Goal: Information Seeking & Learning: Learn about a topic

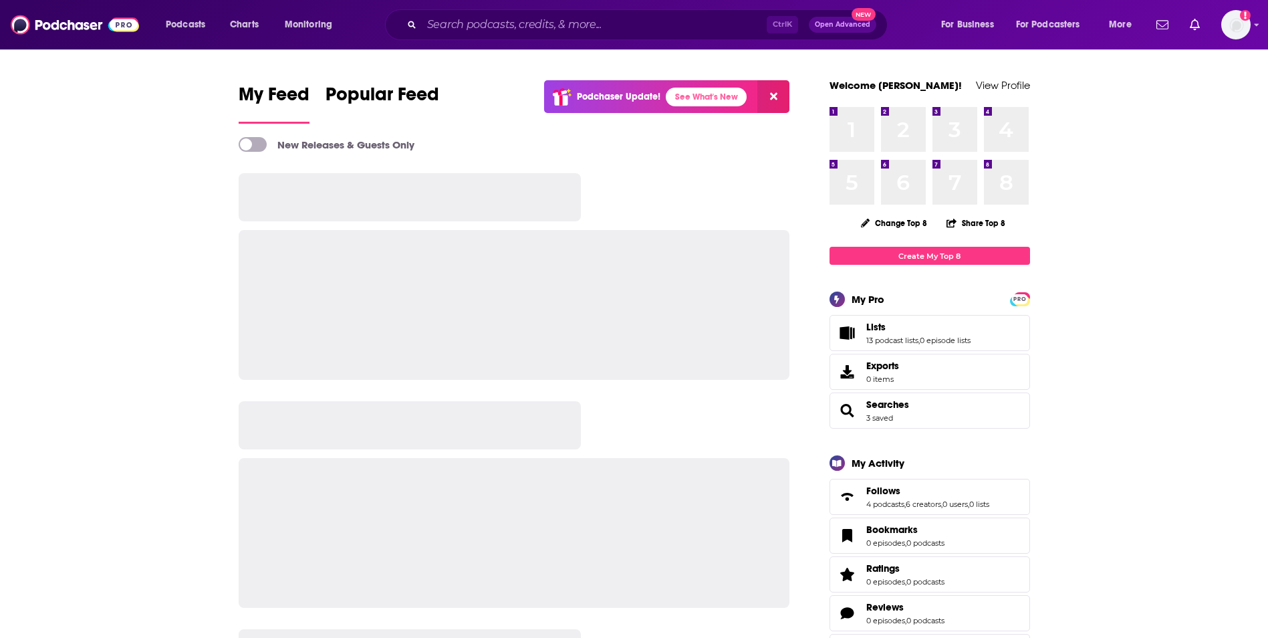
click at [481, 29] on input "Search podcasts, credits, & more..." at bounding box center [594, 24] width 345 height 21
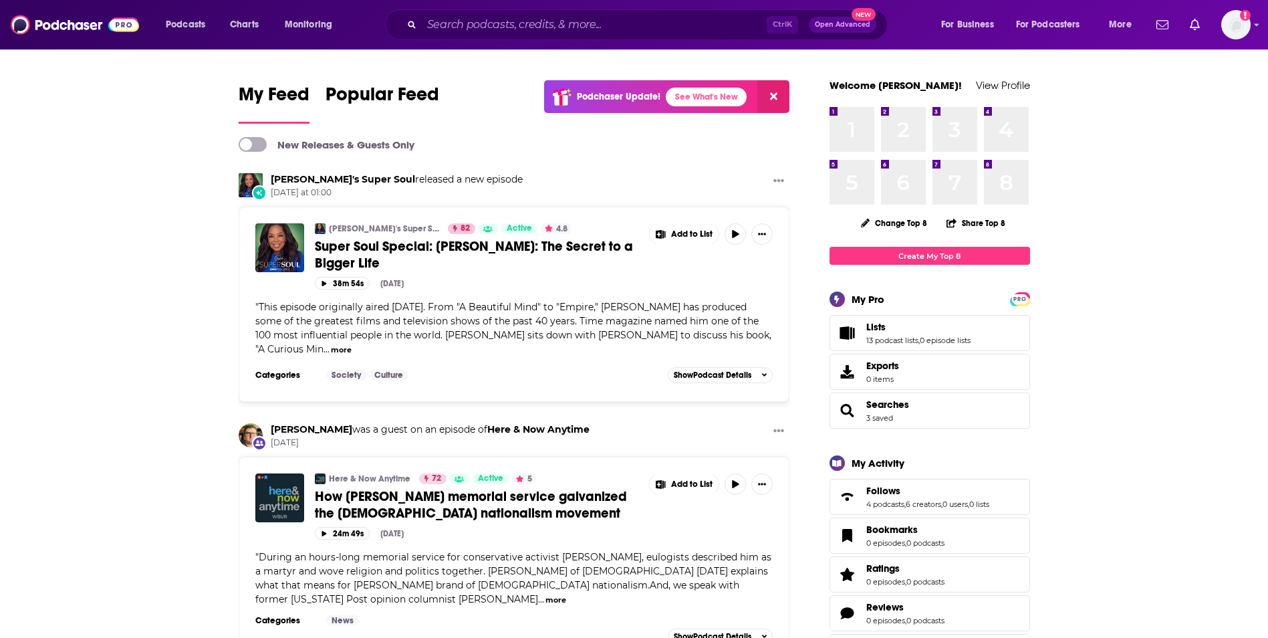
click at [468, 27] on input "Search podcasts, credits, & more..." at bounding box center [594, 24] width 345 height 21
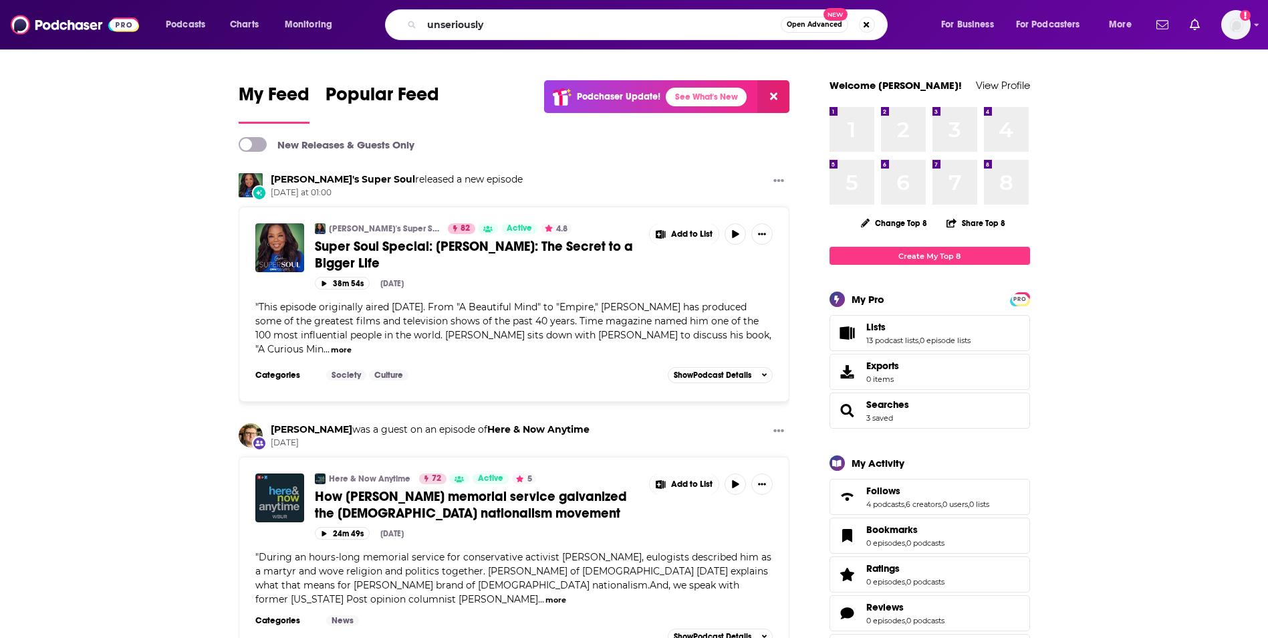
type input "unseriously"
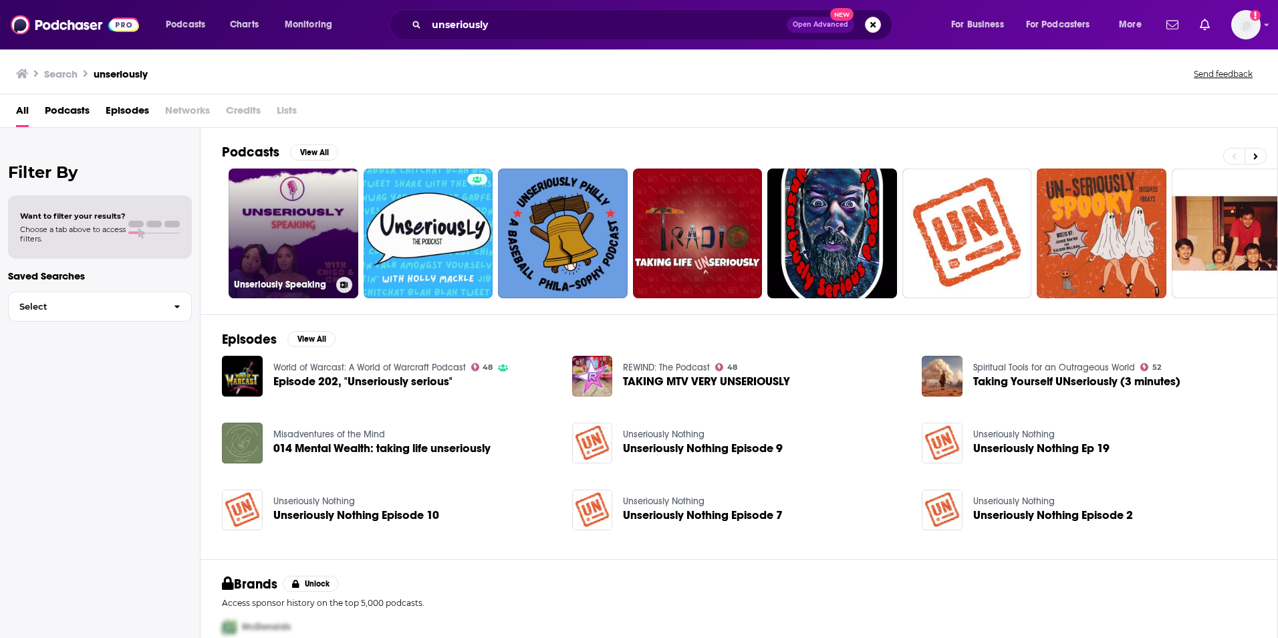
click at [317, 229] on link "Unseriously Speaking" at bounding box center [294, 233] width 130 height 130
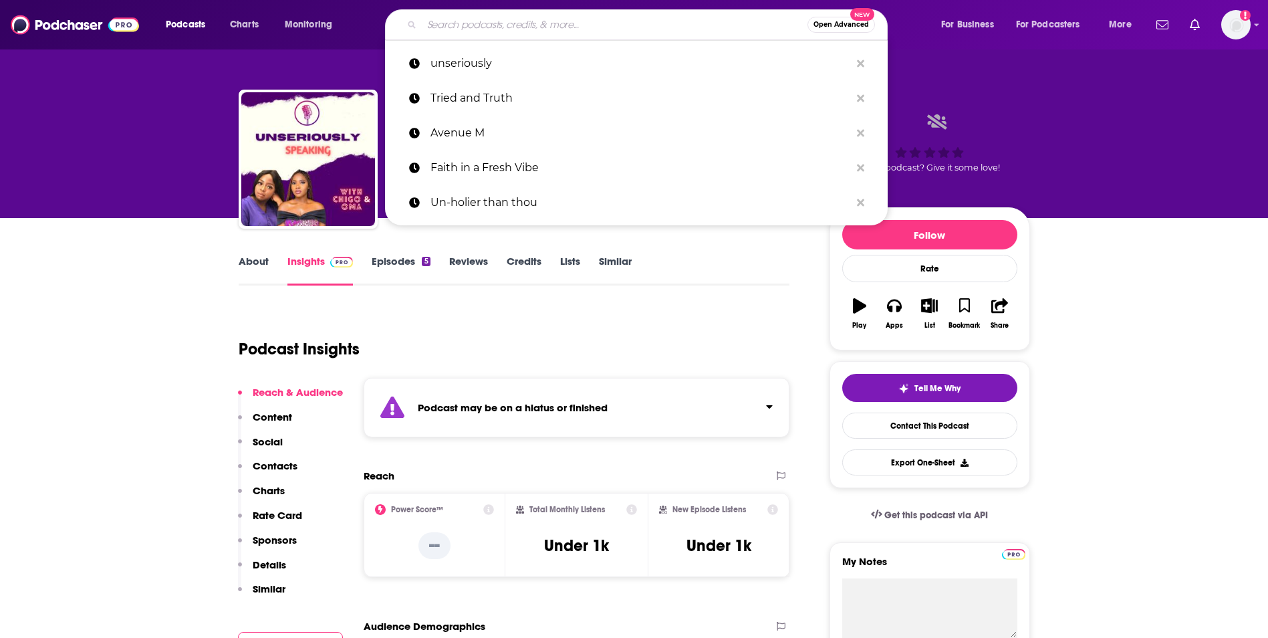
click at [439, 31] on input "Search podcasts, credits, & more..." at bounding box center [615, 24] width 386 height 21
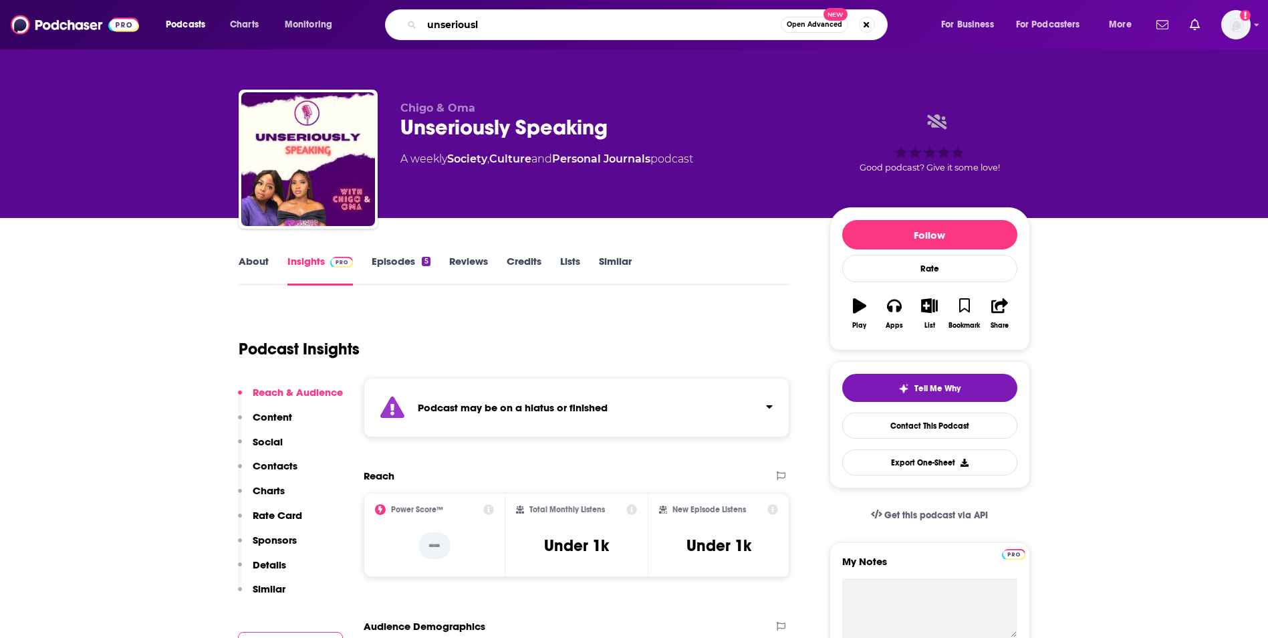
type input "unseriously"
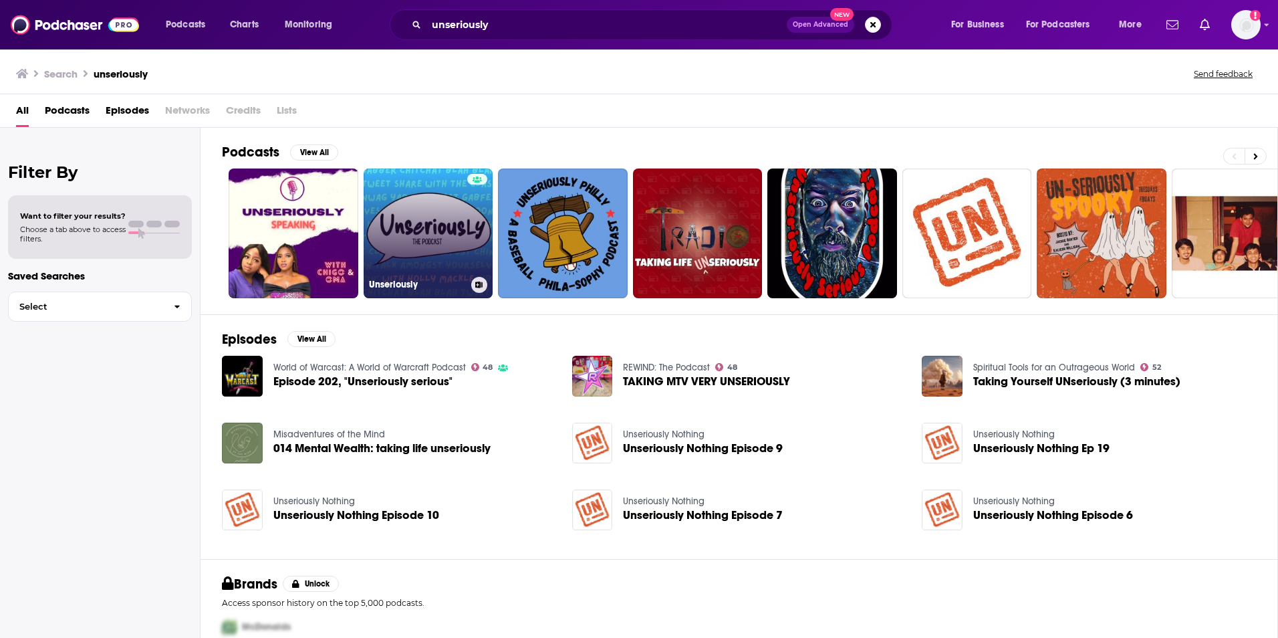
click at [443, 219] on link "Unseriously" at bounding box center [429, 233] width 130 height 130
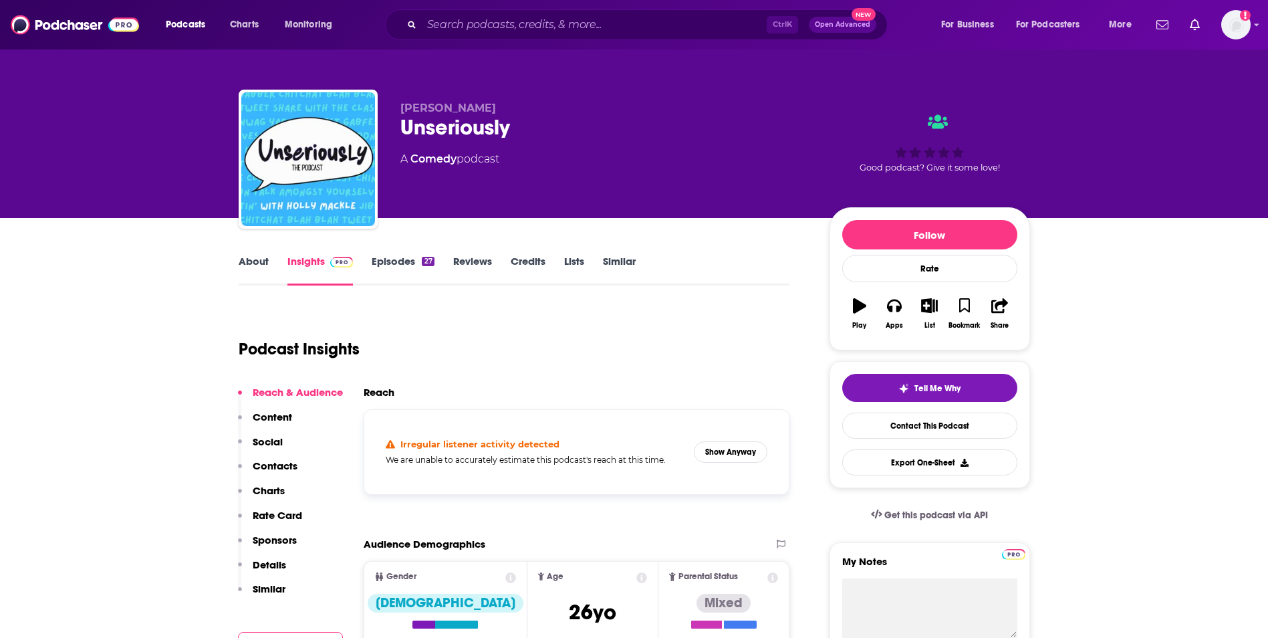
click at [255, 263] on link "About" at bounding box center [254, 270] width 30 height 31
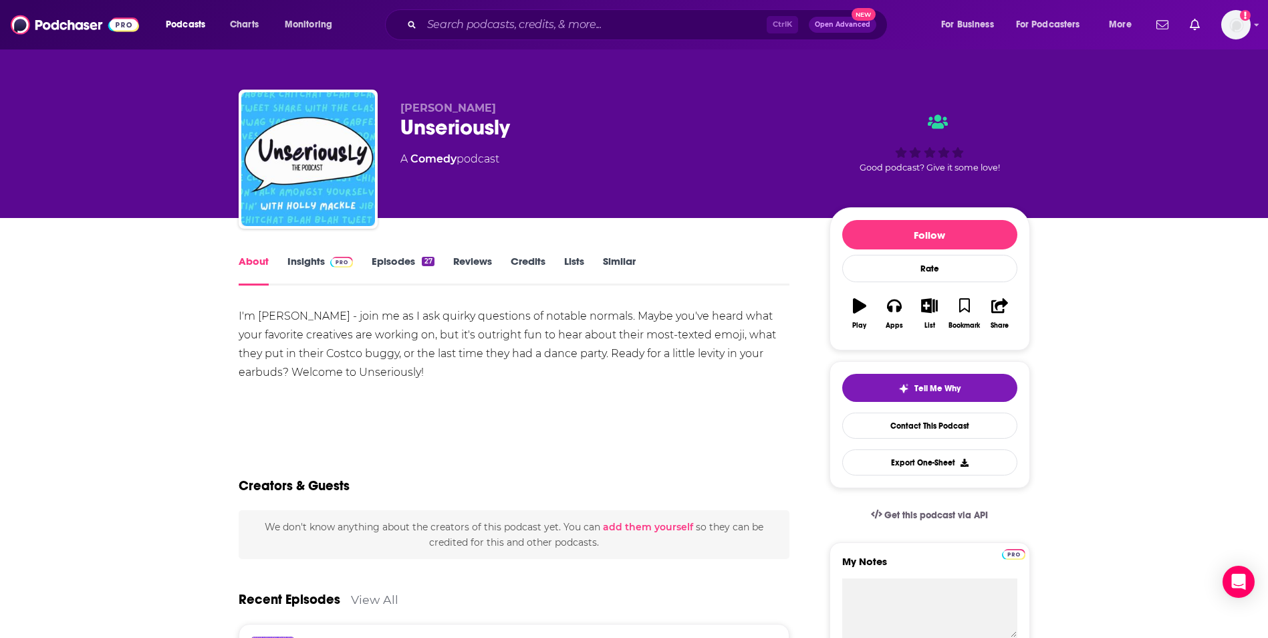
click at [291, 264] on link "Insights" at bounding box center [320, 270] width 66 height 31
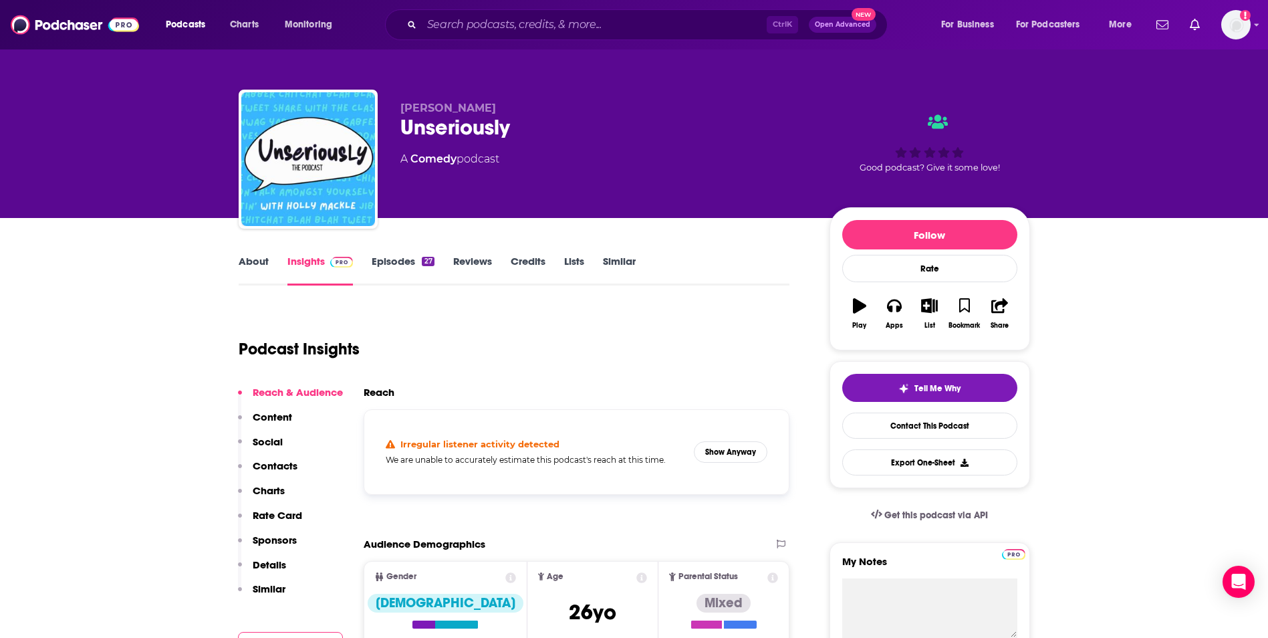
click at [404, 261] on link "Episodes 27" at bounding box center [403, 270] width 62 height 31
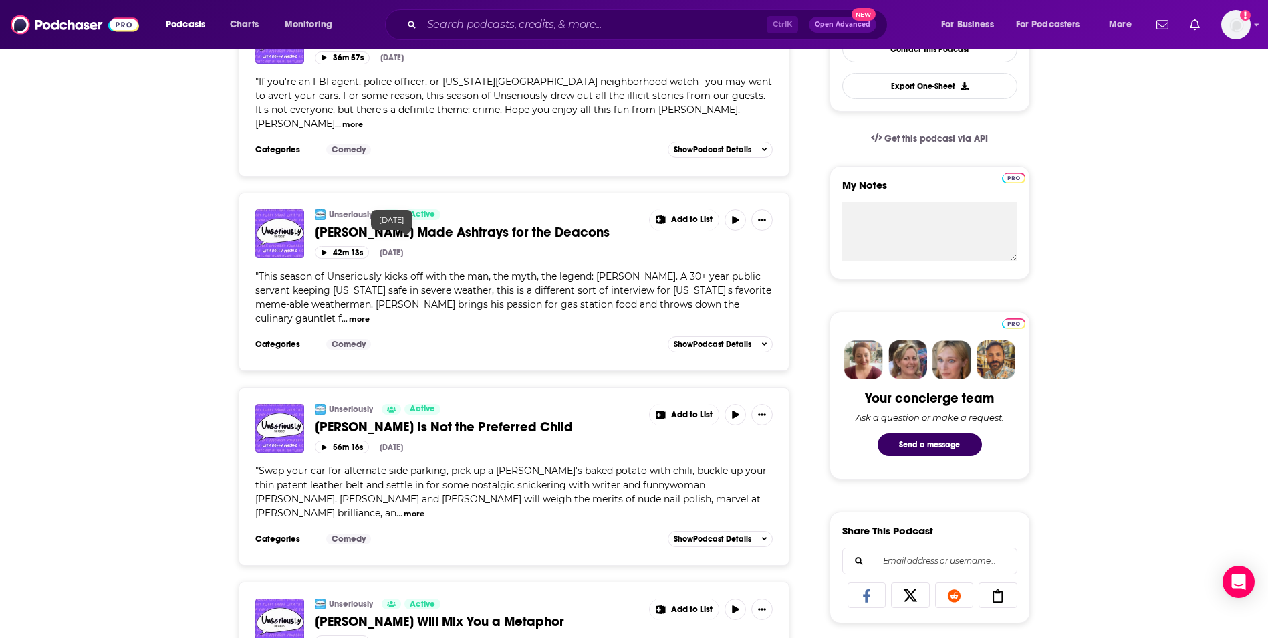
scroll to position [508, 0]
